Goal: Information Seeking & Learning: Understand process/instructions

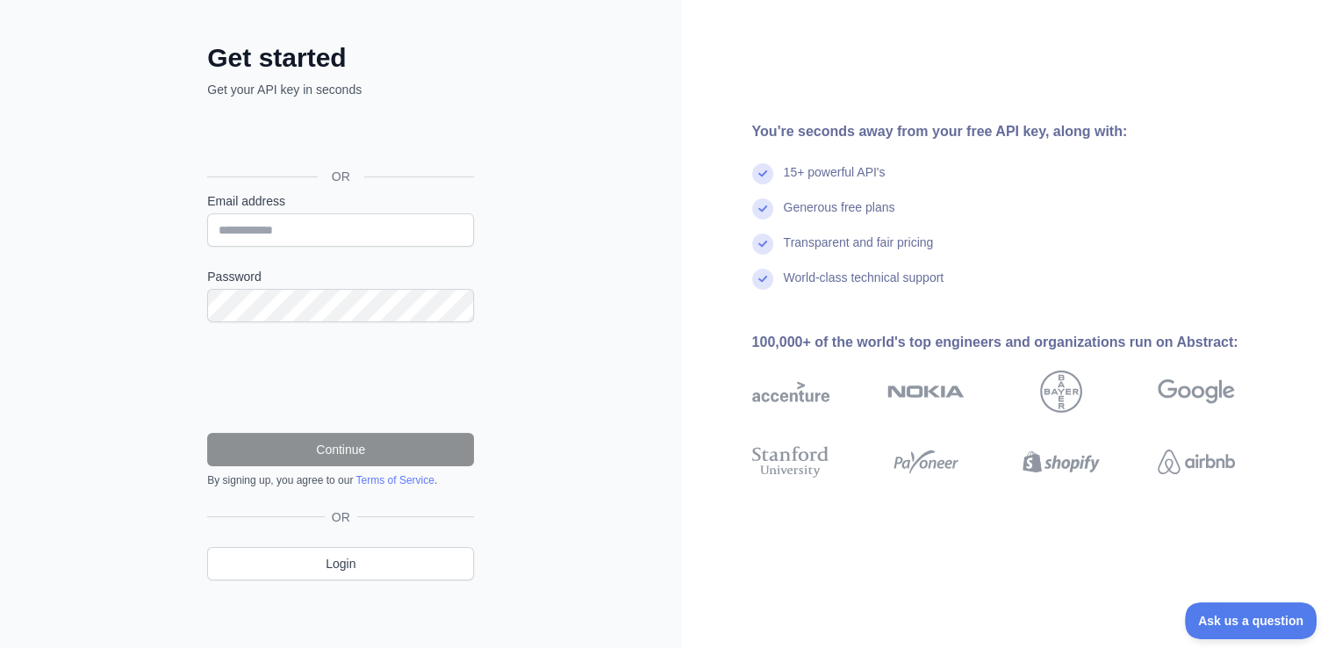
scroll to position [34, 0]
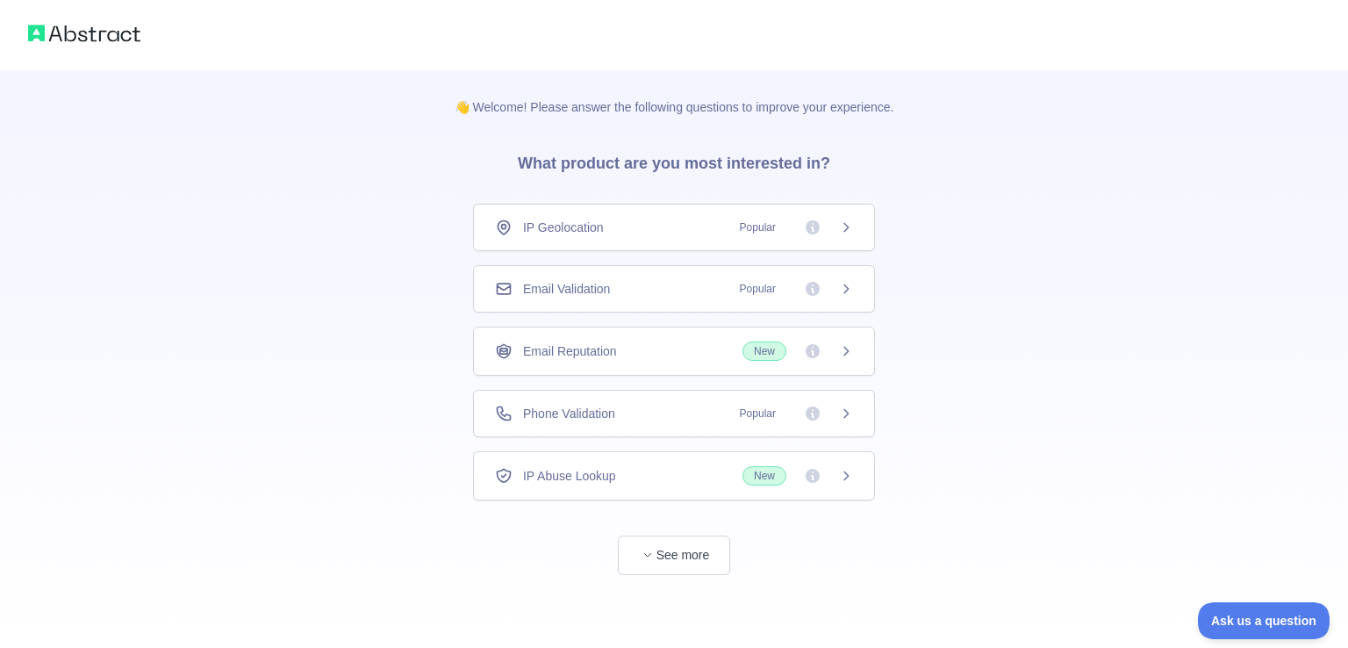
click at [594, 283] on span "Email Validation" at bounding box center [566, 289] width 87 height 18
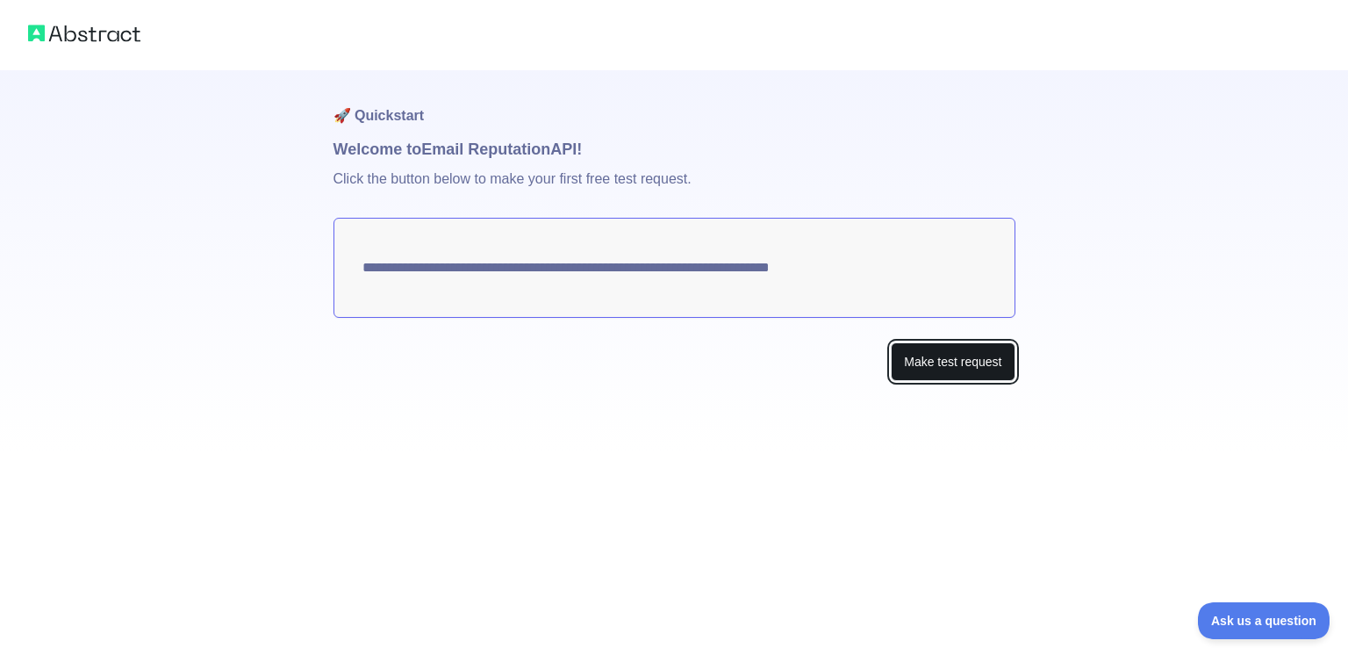
click at [931, 367] on button "Make test request" at bounding box center [953, 361] width 124 height 39
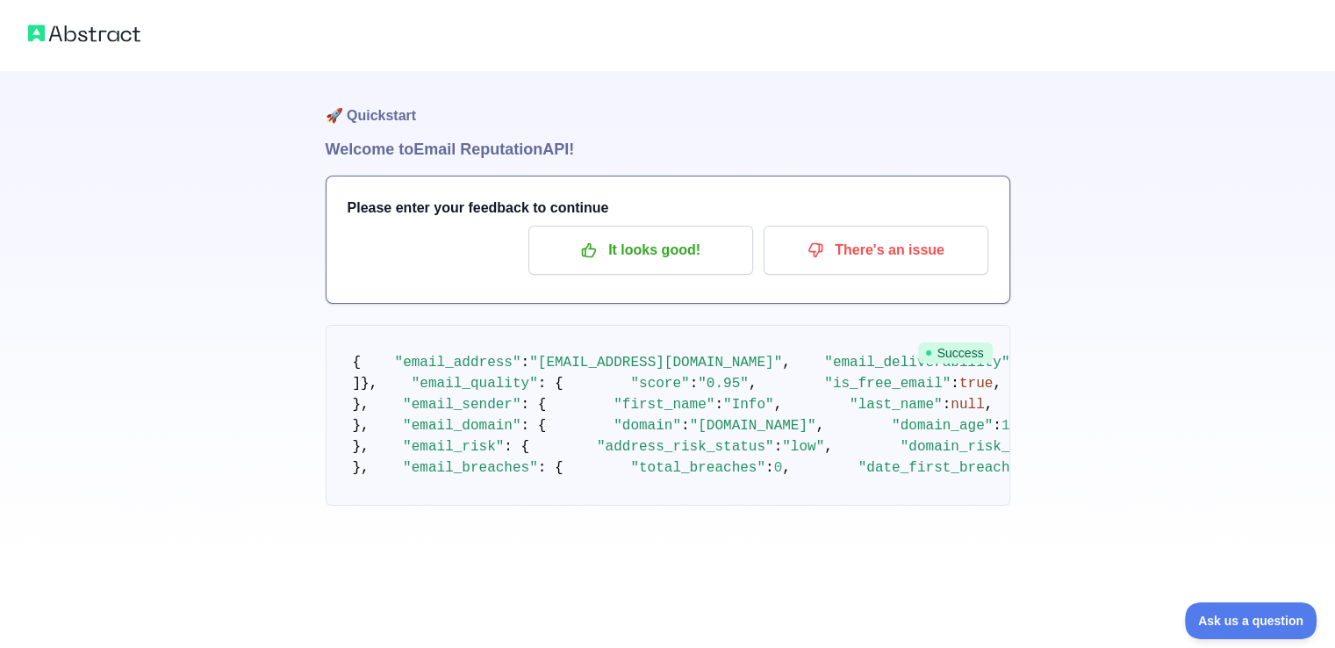
scroll to position [88, 0]
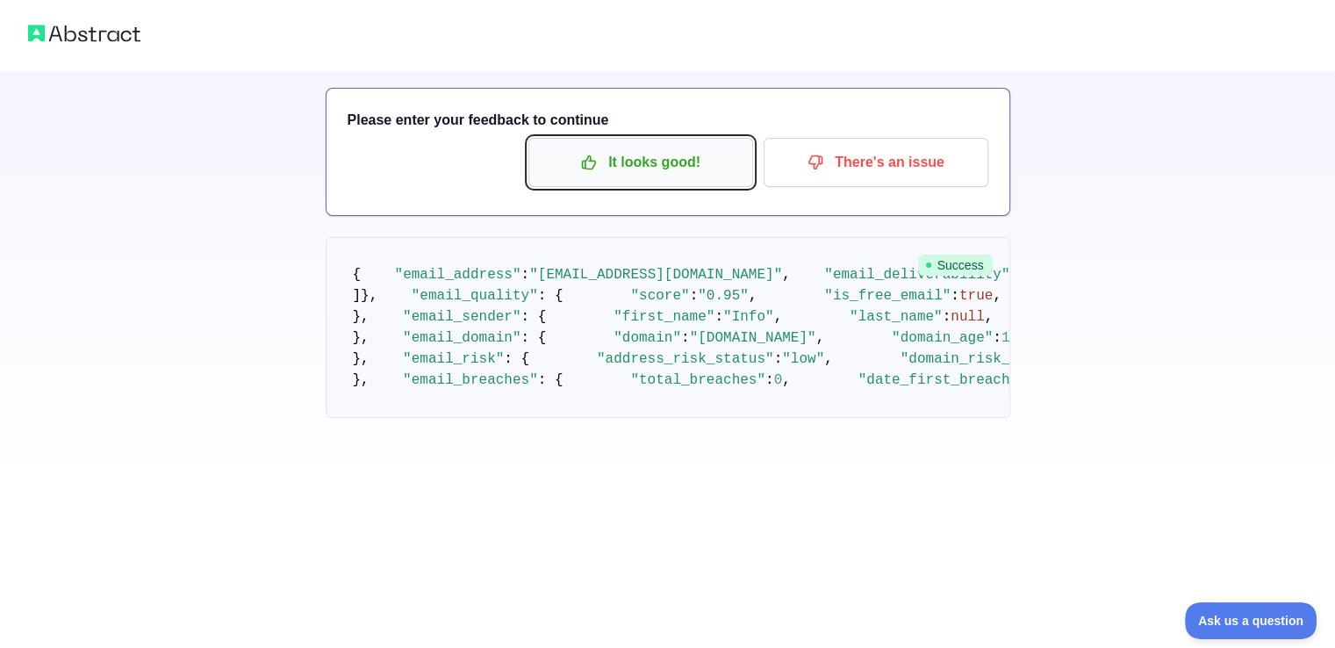
click at [620, 161] on p "It looks good!" at bounding box center [640, 162] width 198 height 30
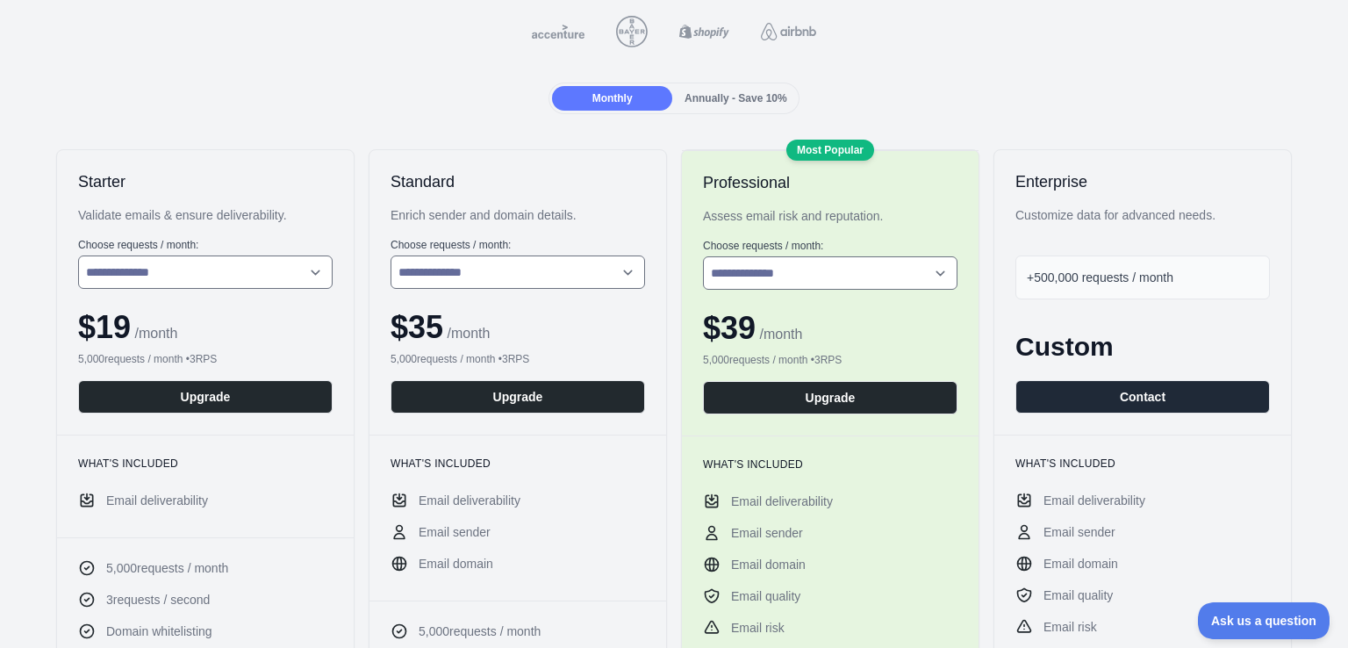
scroll to position [88, 0]
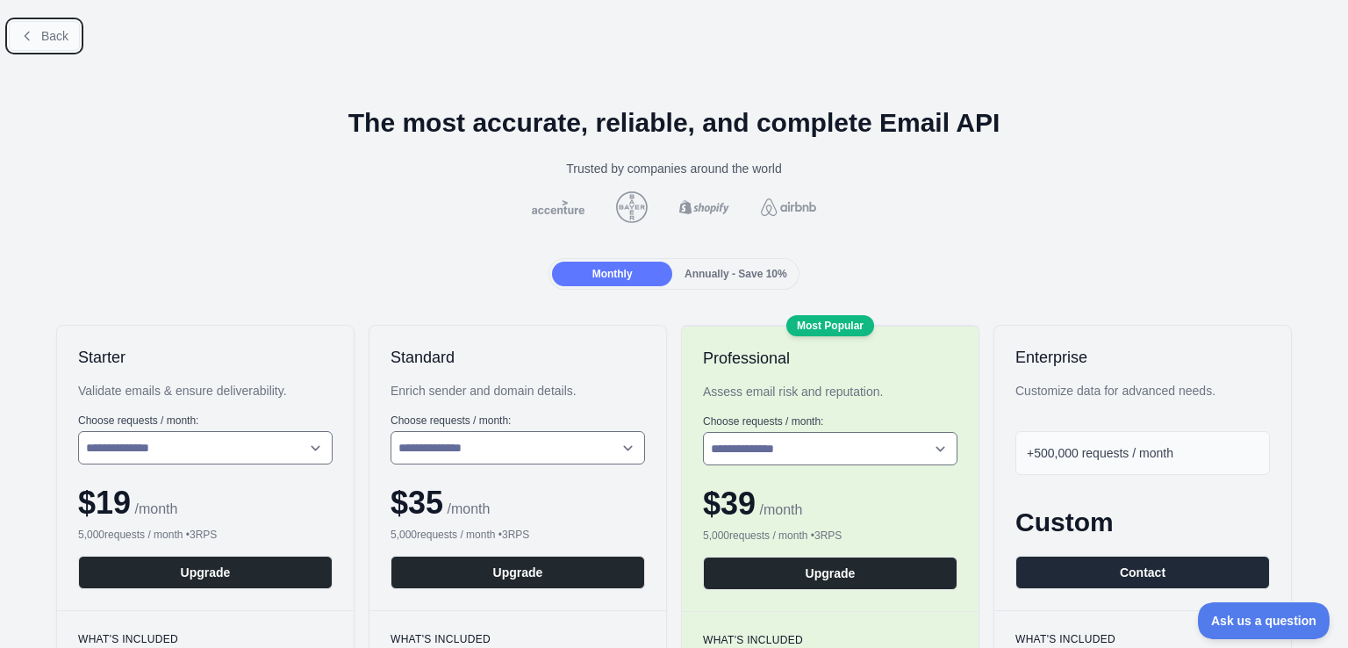
click at [49, 33] on span "Back" at bounding box center [54, 36] width 27 height 14
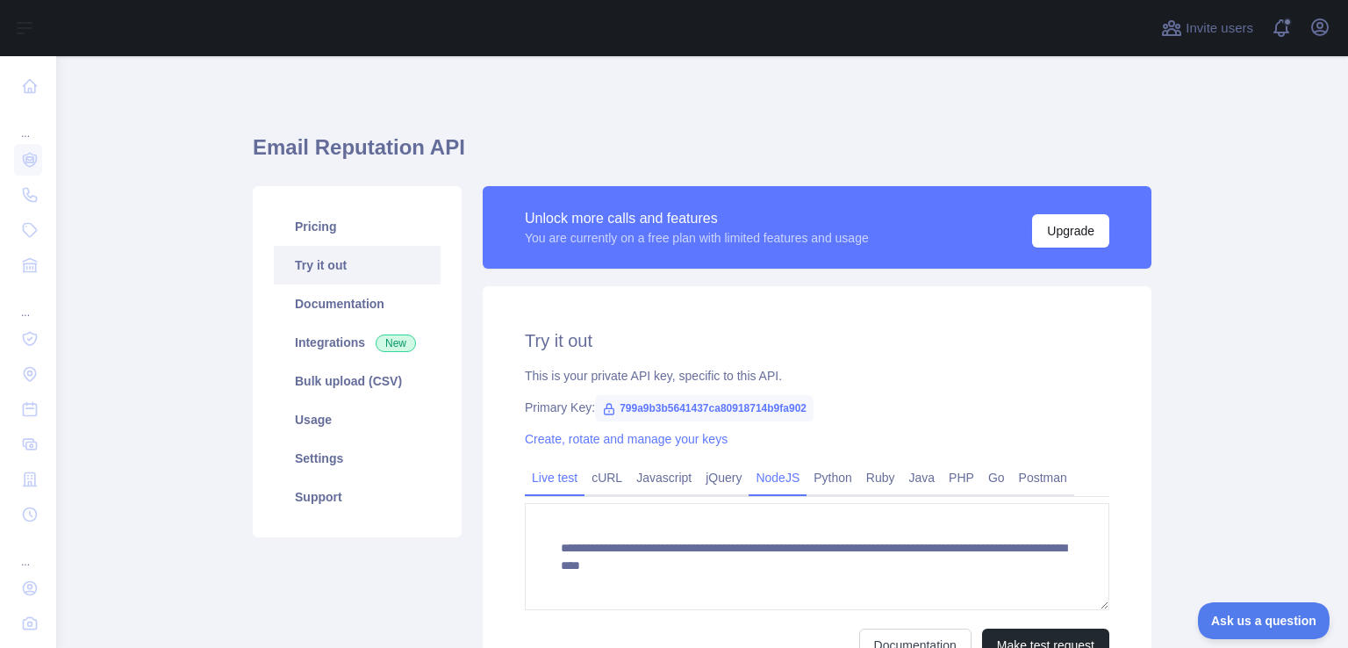
click at [760, 475] on link "NodeJS" at bounding box center [778, 477] width 58 height 28
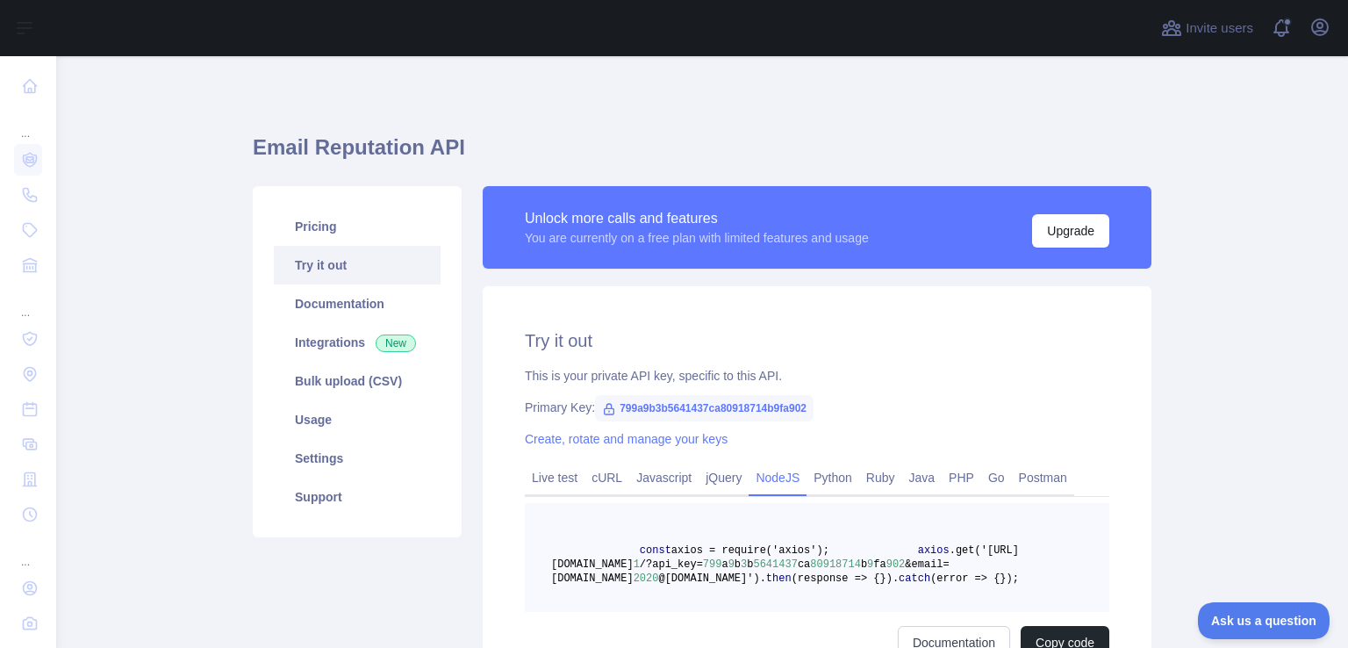
scroll to position [176, 0]
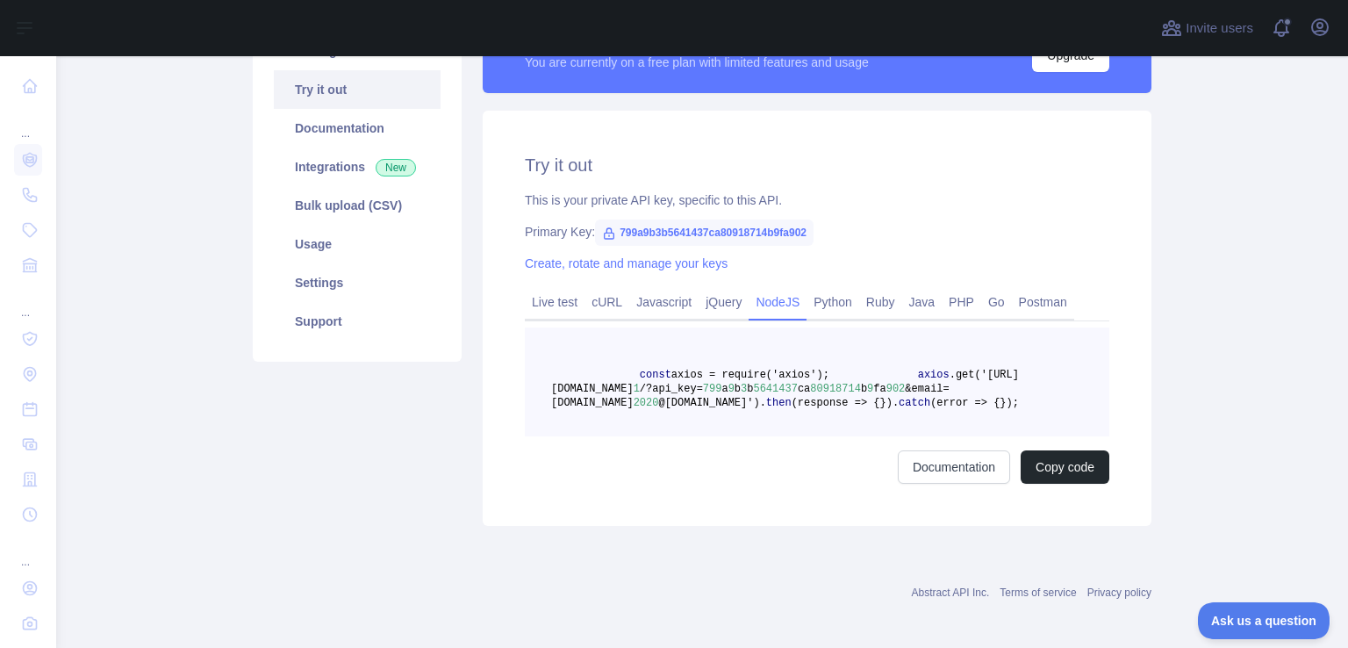
drag, startPoint x: 697, startPoint y: 470, endPoint x: 555, endPoint y: 368, distance: 175.4
click at [555, 368] on pre "const axios = require('axios'); axios .get('[URL][DOMAIN_NAME] 1 /?api_key= 799…" at bounding box center [817, 381] width 584 height 109
click at [700, 436] on pre "const axios = require('axios'); axios .get('[URL][DOMAIN_NAME] 1 /?api_key= 799…" at bounding box center [817, 381] width 584 height 109
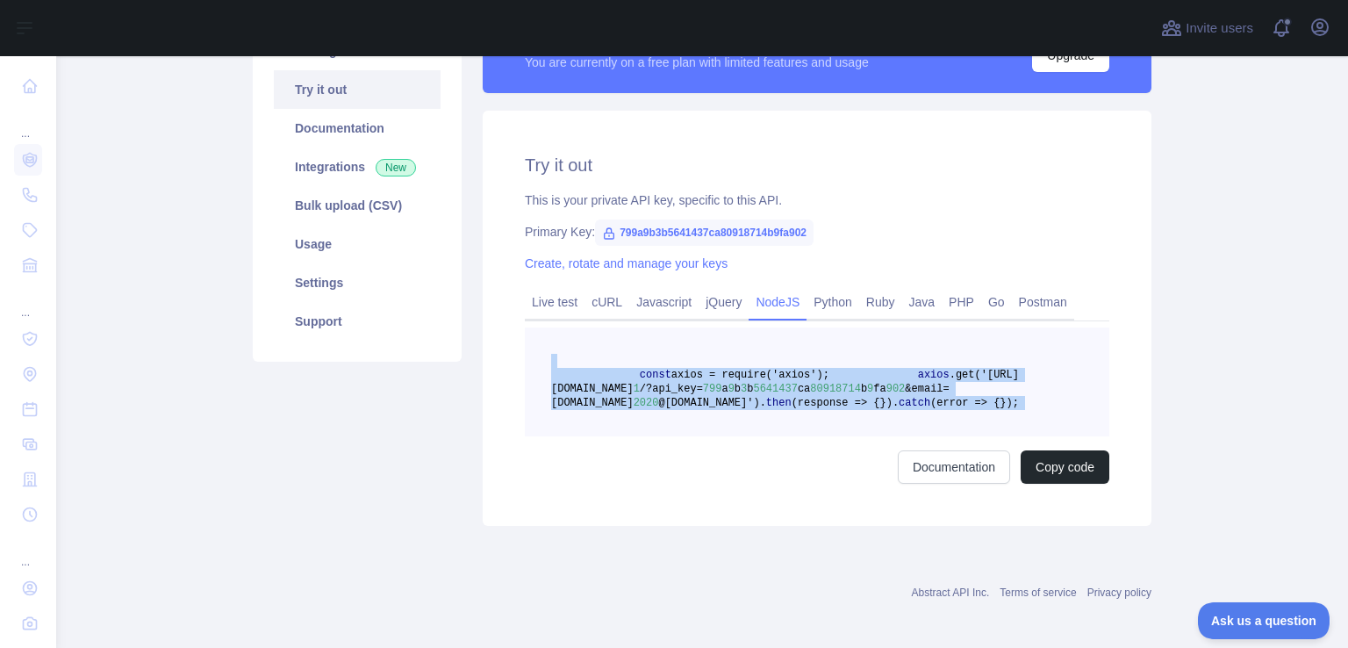
drag, startPoint x: 700, startPoint y: 465, endPoint x: 534, endPoint y: 357, distance: 198.6
click at [534, 357] on pre "const axios = require('axios'); axios .get('[URL][DOMAIN_NAME] 1 /?api_key= 799…" at bounding box center [817, 381] width 584 height 109
click at [663, 307] on link "Javascript" at bounding box center [663, 302] width 69 height 28
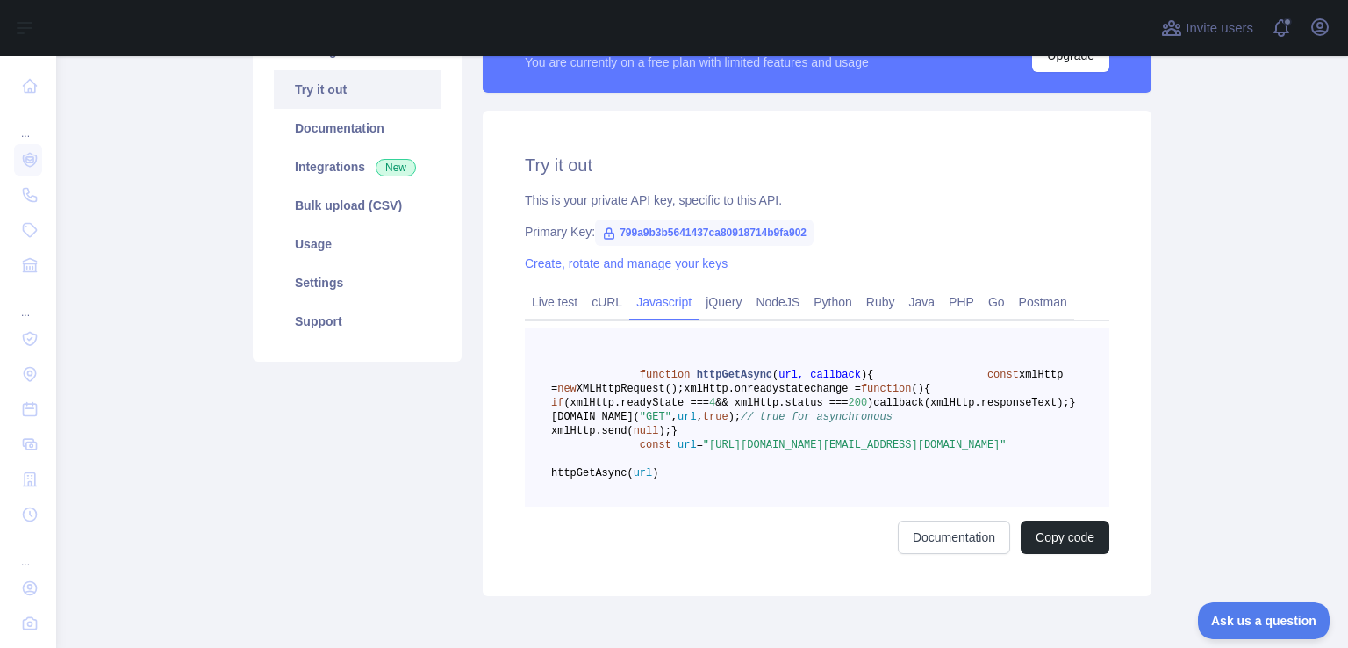
click at [740, 506] on pre "function httpGetAsync ( url, callback ) { const xmlHttp = new XMLHttpRequest();…" at bounding box center [817, 416] width 584 height 179
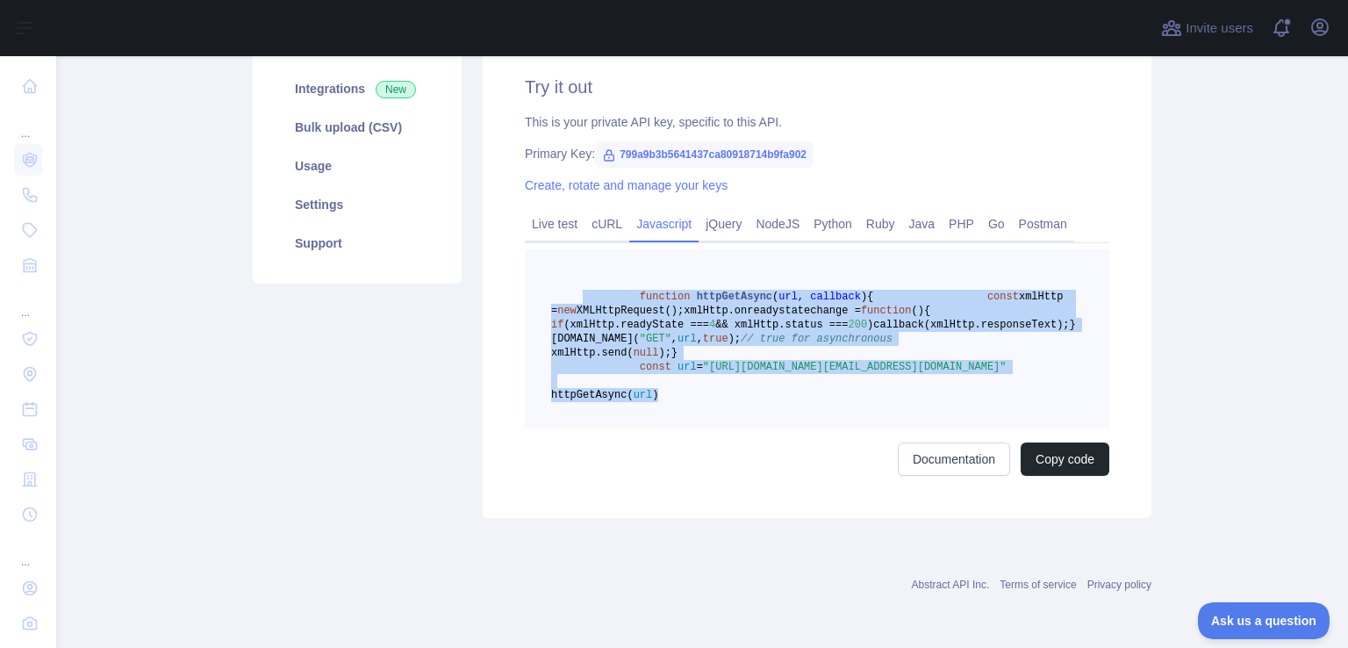
drag, startPoint x: 738, startPoint y: 474, endPoint x: 572, endPoint y: 293, distance: 245.3
click at [572, 293] on pre "function httpGetAsync ( url, callback ) { const xmlHttp = new XMLHttpRequest();…" at bounding box center [817, 338] width 584 height 179
copy code "function httpGetAsync ( url, callback ) { const xmlHttp = new XMLHttpRequest();…"
click at [715, 324] on span "4" at bounding box center [712, 325] width 6 height 12
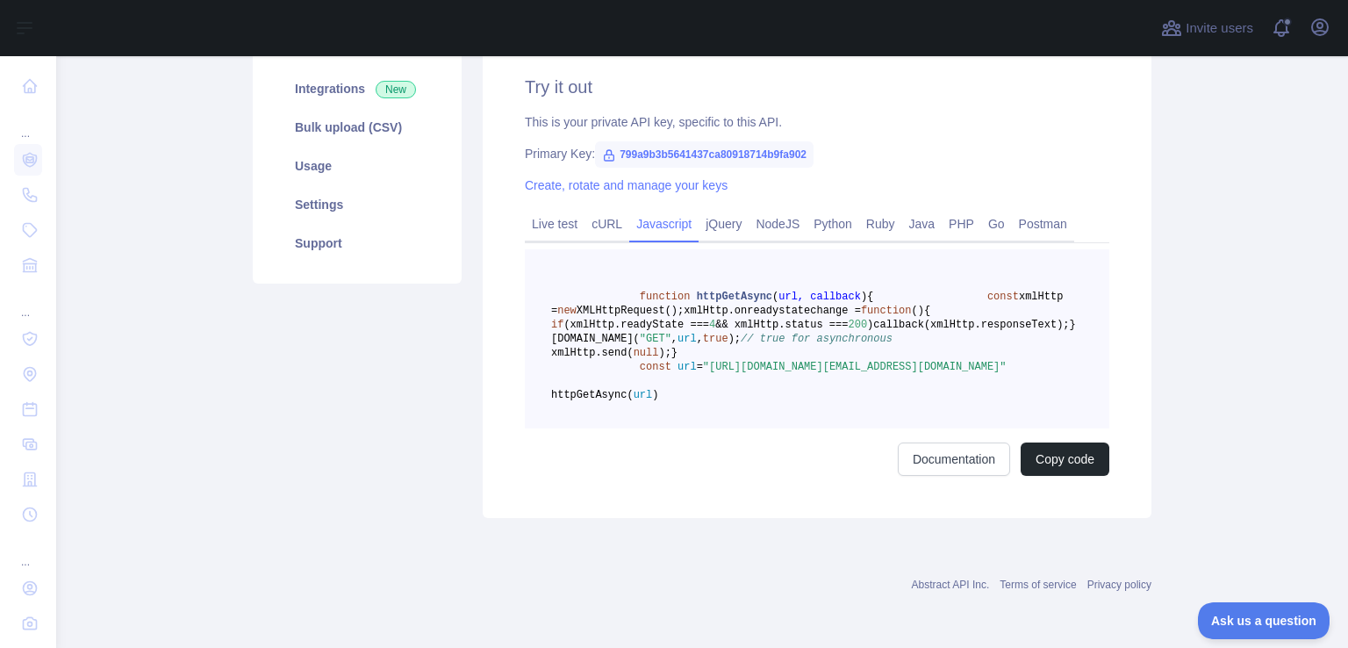
click at [1211, 454] on main "Email Reputation API Pricing Try it out Documentation Integrations New Bulk upl…" at bounding box center [702, 351] width 1292 height 591
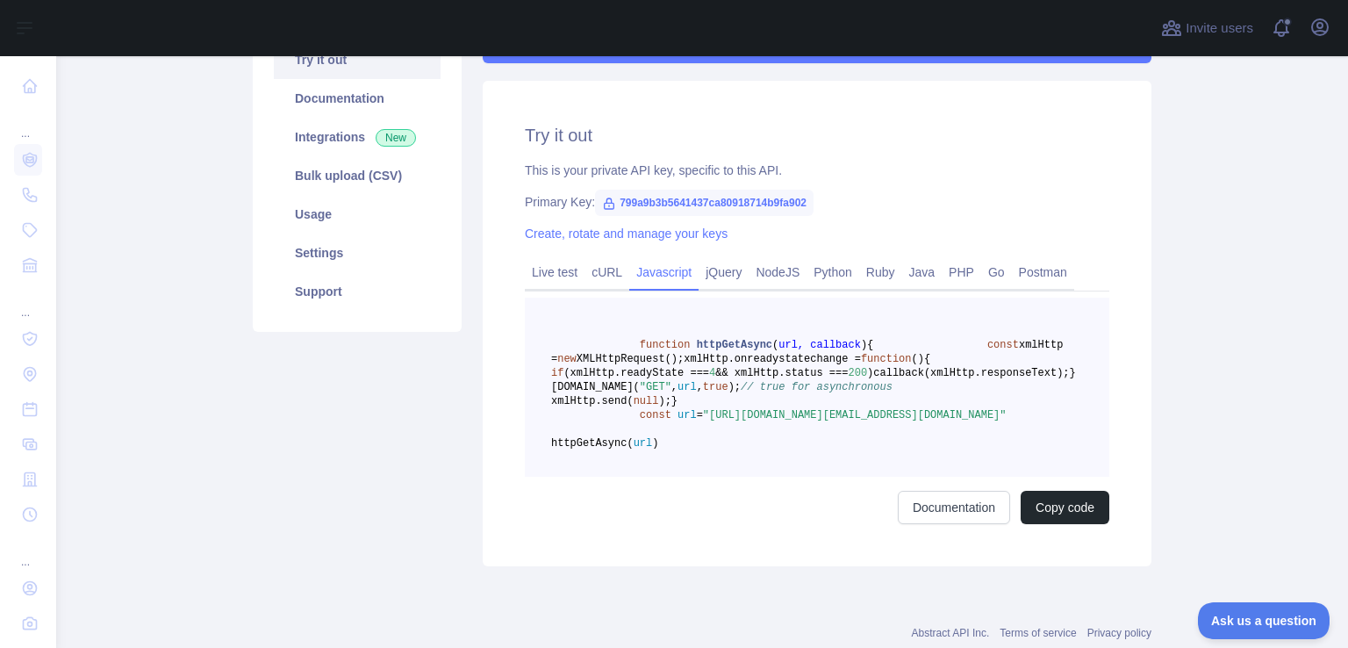
scroll to position [176, 0]
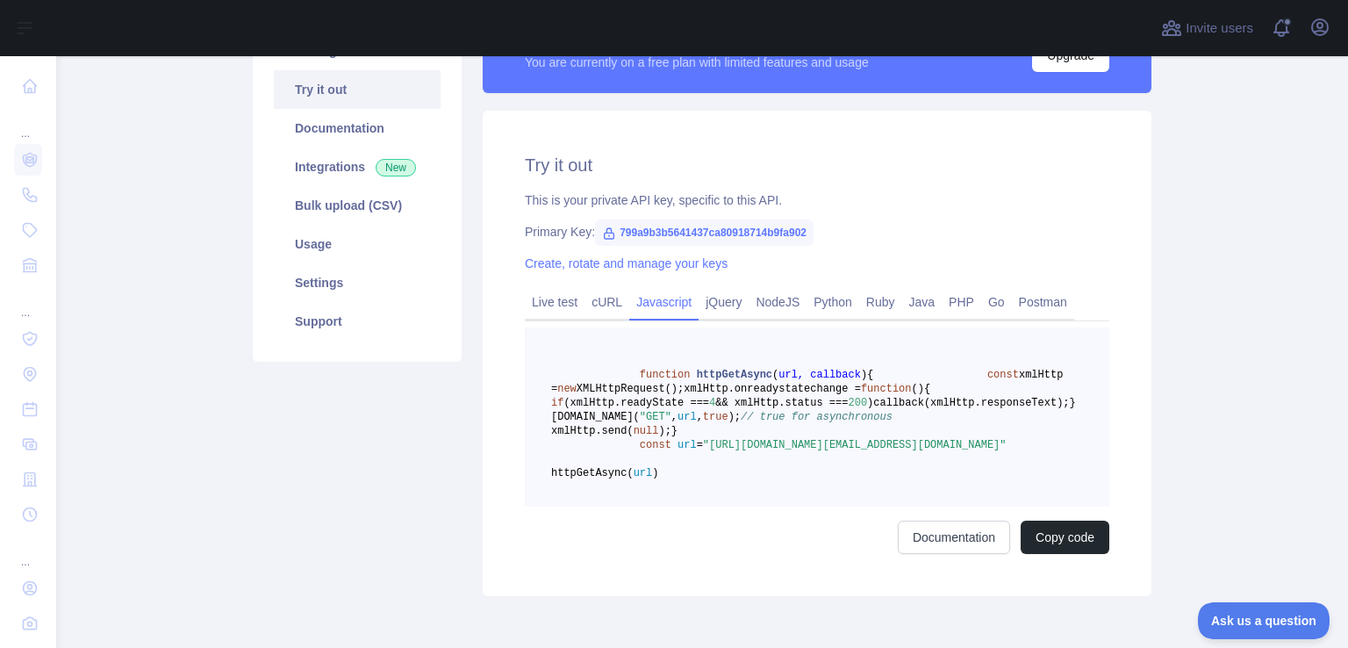
click at [997, 443] on pre "function httpGetAsync ( url, callback ) { const xmlHttp = new XMLHttpRequest();…" at bounding box center [817, 416] width 584 height 179
click at [1227, 458] on main "Email Reputation API Pricing Try it out Documentation Integrations New Bulk upl…" at bounding box center [702, 351] width 1292 height 591
click at [407, 430] on div "Pricing Try it out Documentation Integrations New Bulk upload (CSV) Usage Setti…" at bounding box center [357, 303] width 230 height 585
click at [765, 445] on pre "function httpGetAsync ( url, callback ) { const xmlHttp = new XMLHttpRequest();…" at bounding box center [817, 416] width 584 height 179
click at [847, 449] on pre "function httpGetAsync ( url, callback ) { const xmlHttp = new XMLHttpRequest();…" at bounding box center [817, 416] width 584 height 179
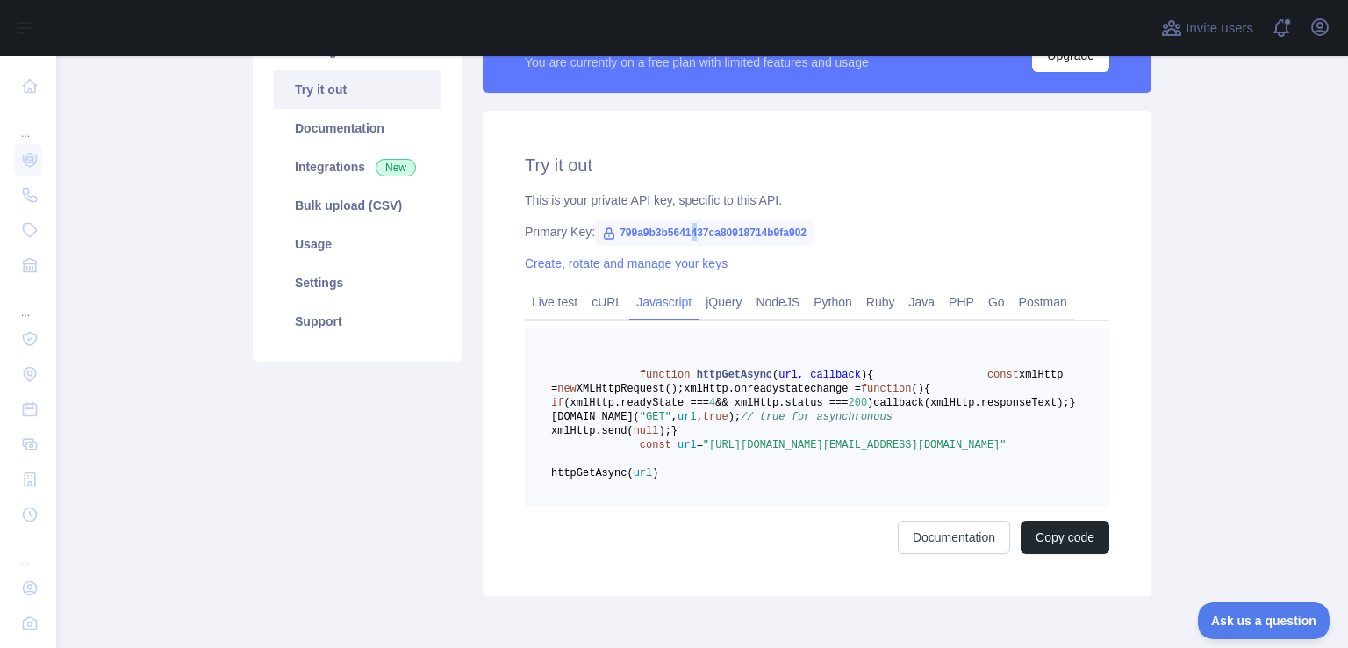
click at [685, 230] on span "799a9b3b5641437ca80918714b9fa902" at bounding box center [704, 232] width 219 height 26
click at [502, 484] on div "Try it out This is your private API key, specific to this API. Primary Key: 799…" at bounding box center [817, 353] width 669 height 485
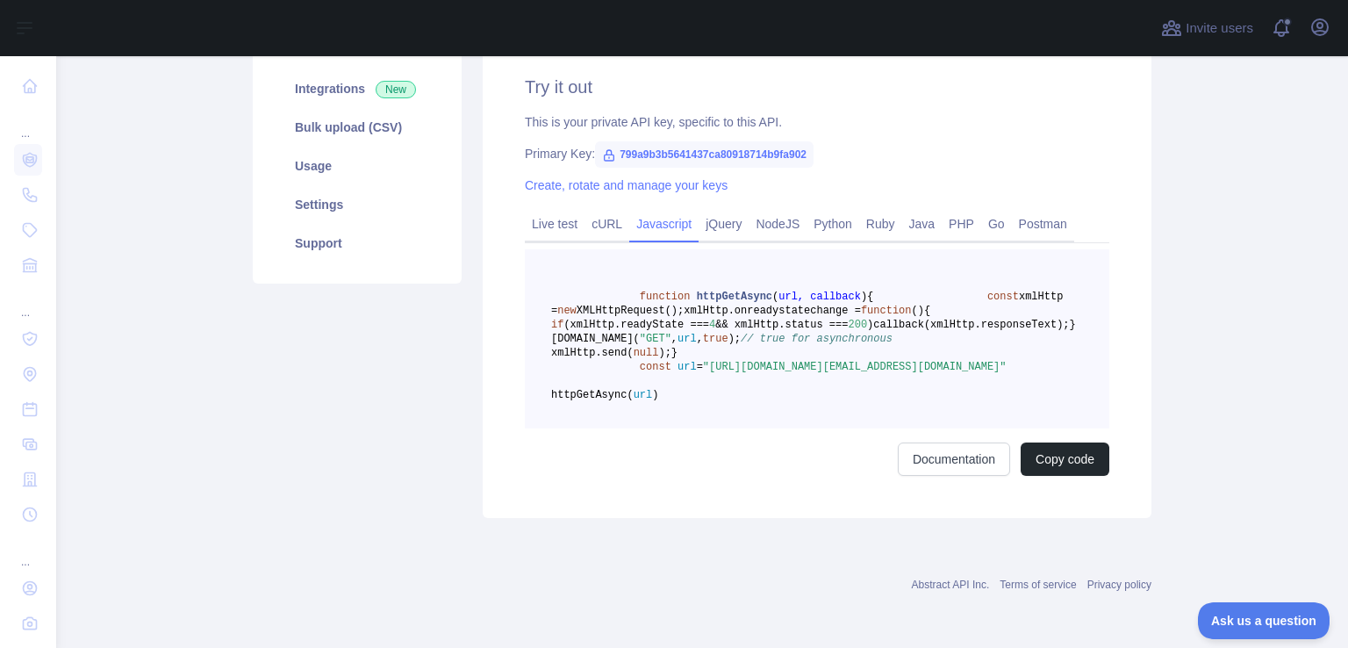
click at [453, 505] on div "Pricing Try it out Documentation Integrations New Bulk upload (CSV) Usage Setti…" at bounding box center [357, 224] width 230 height 585
click at [703, 373] on span ""[URL][DOMAIN_NAME][EMAIL_ADDRESS][DOMAIN_NAME]"" at bounding box center [855, 367] width 304 height 12
click at [821, 210] on link "Python" at bounding box center [833, 224] width 53 height 28
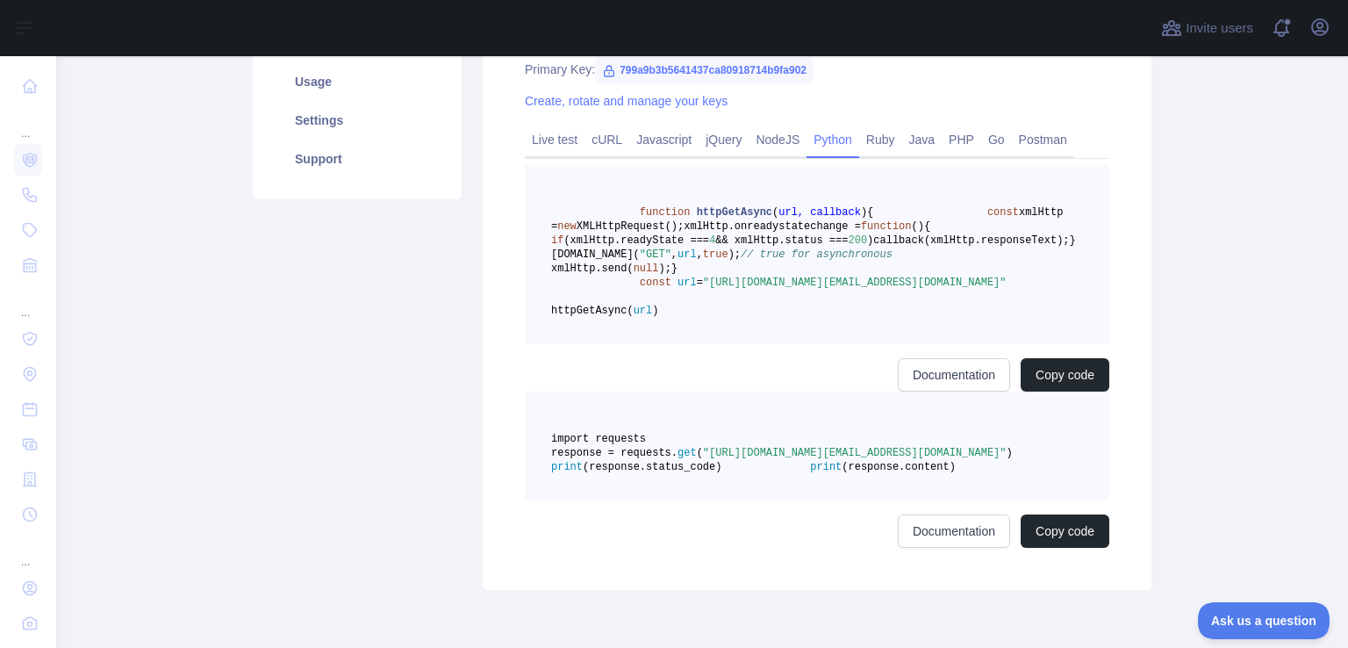
scroll to position [226, 0]
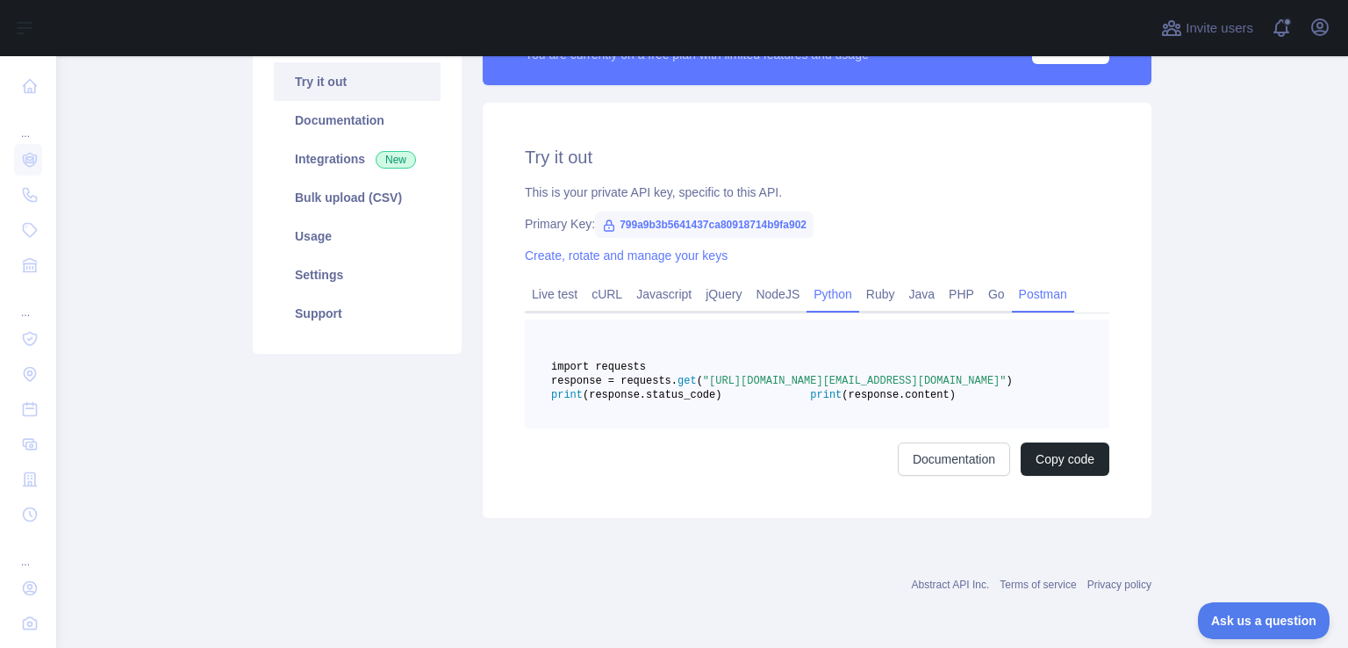
click at [1022, 280] on link "Postman" at bounding box center [1043, 294] width 62 height 28
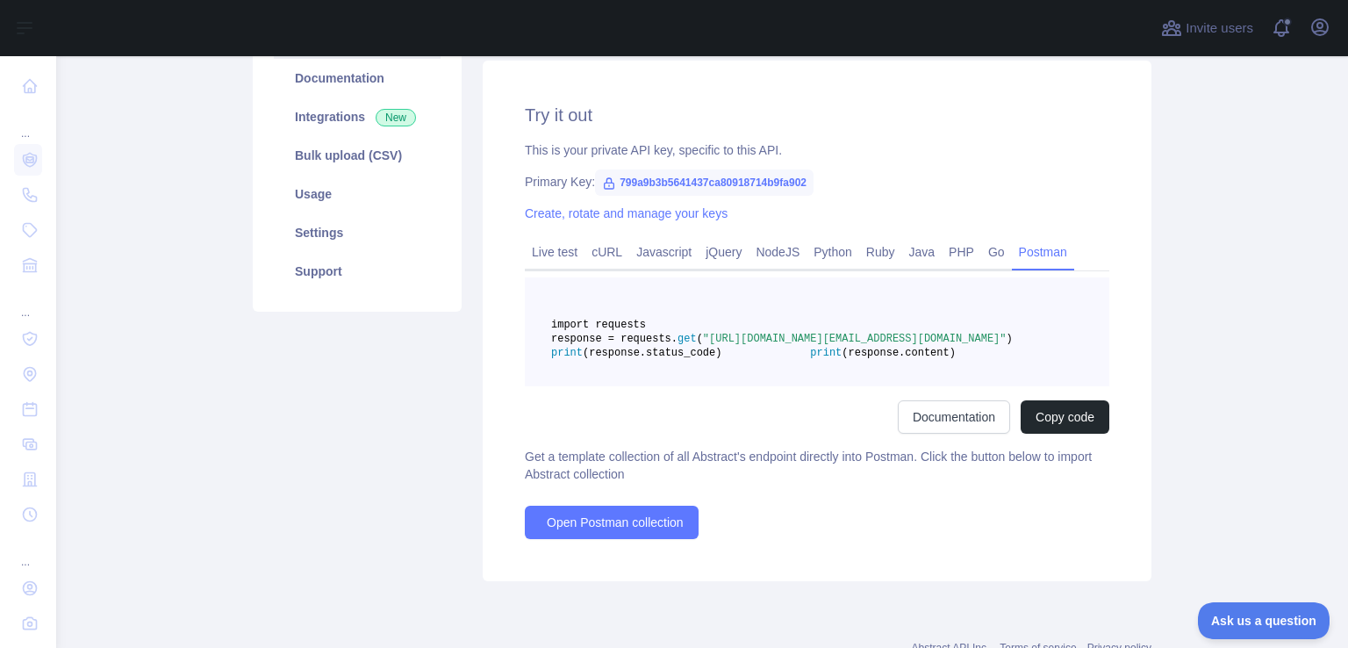
scroll to position [126, 0]
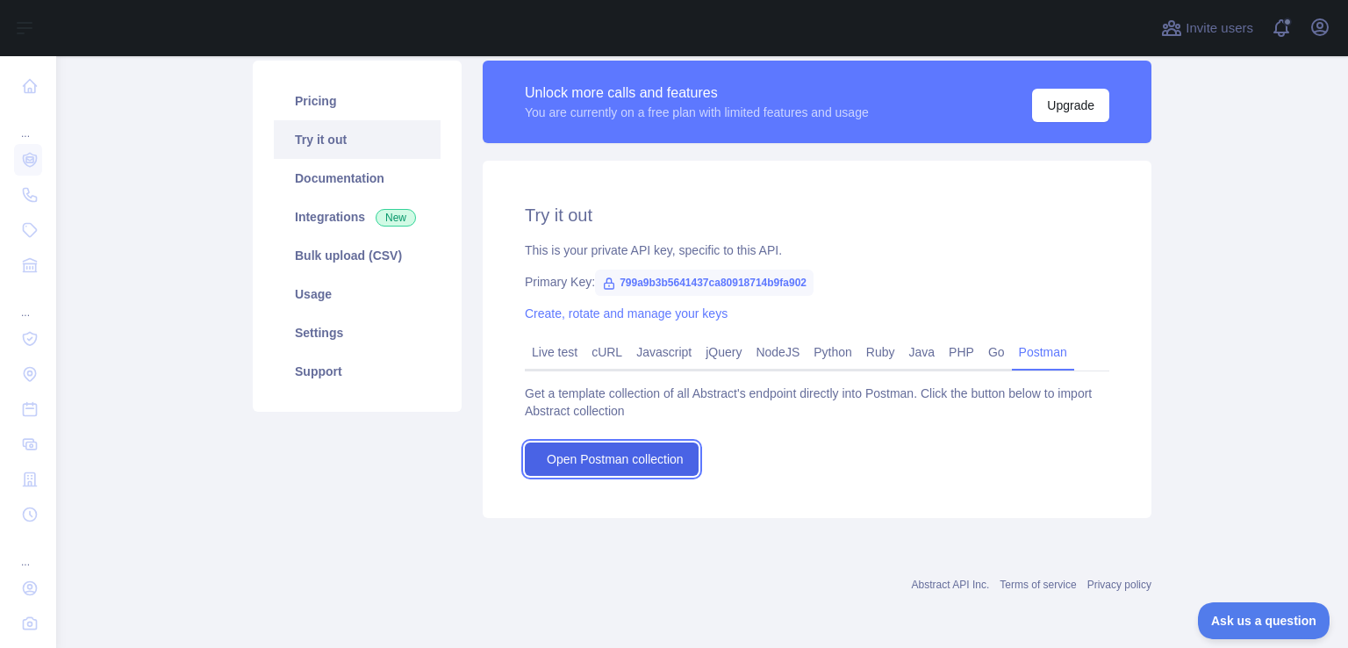
click at [628, 470] on link "Open Postman collection" at bounding box center [612, 458] width 174 height 33
click at [644, 468] on link "Open Postman collection" at bounding box center [612, 458] width 174 height 33
